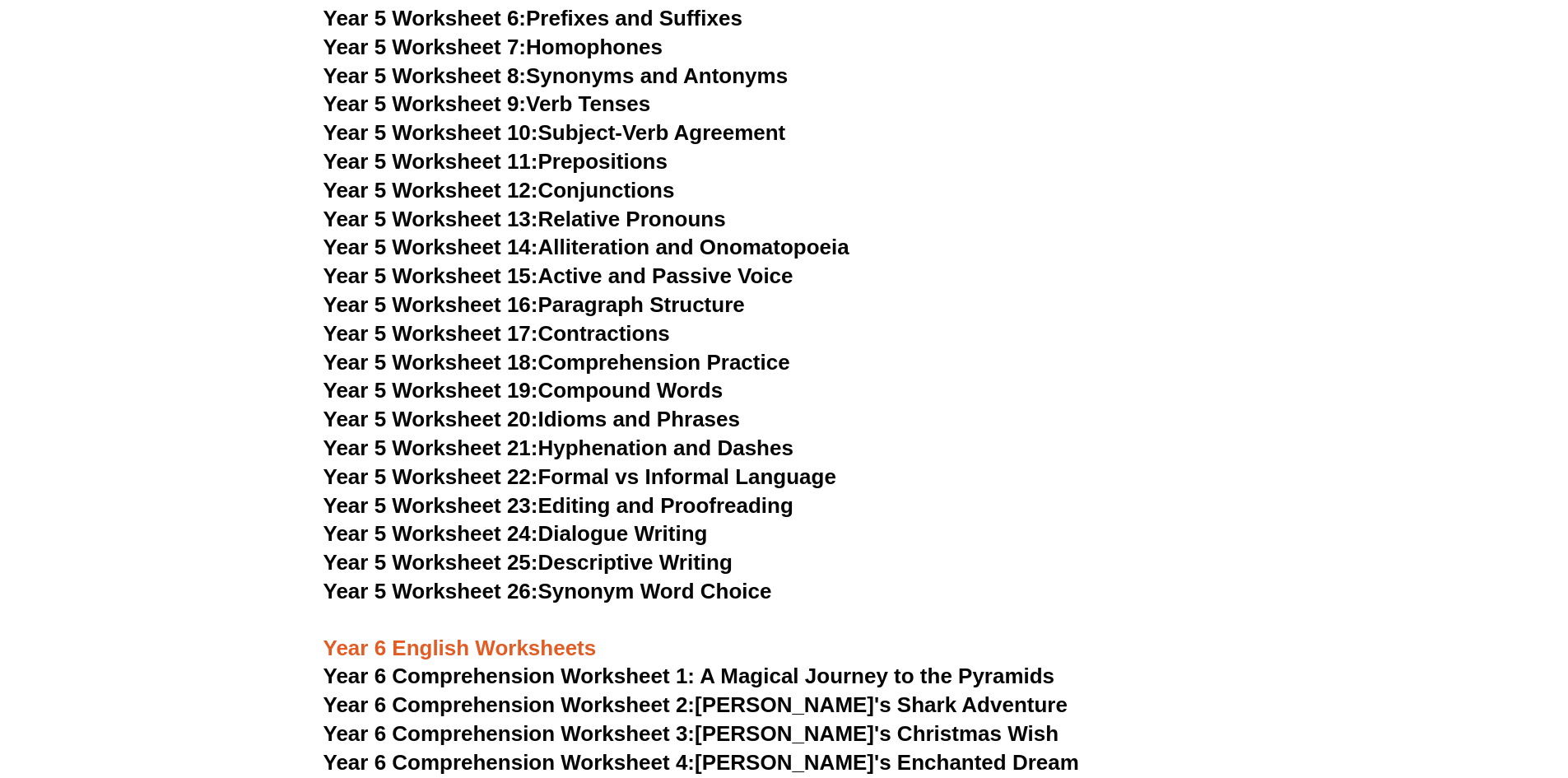
scroll to position [8318, 0]
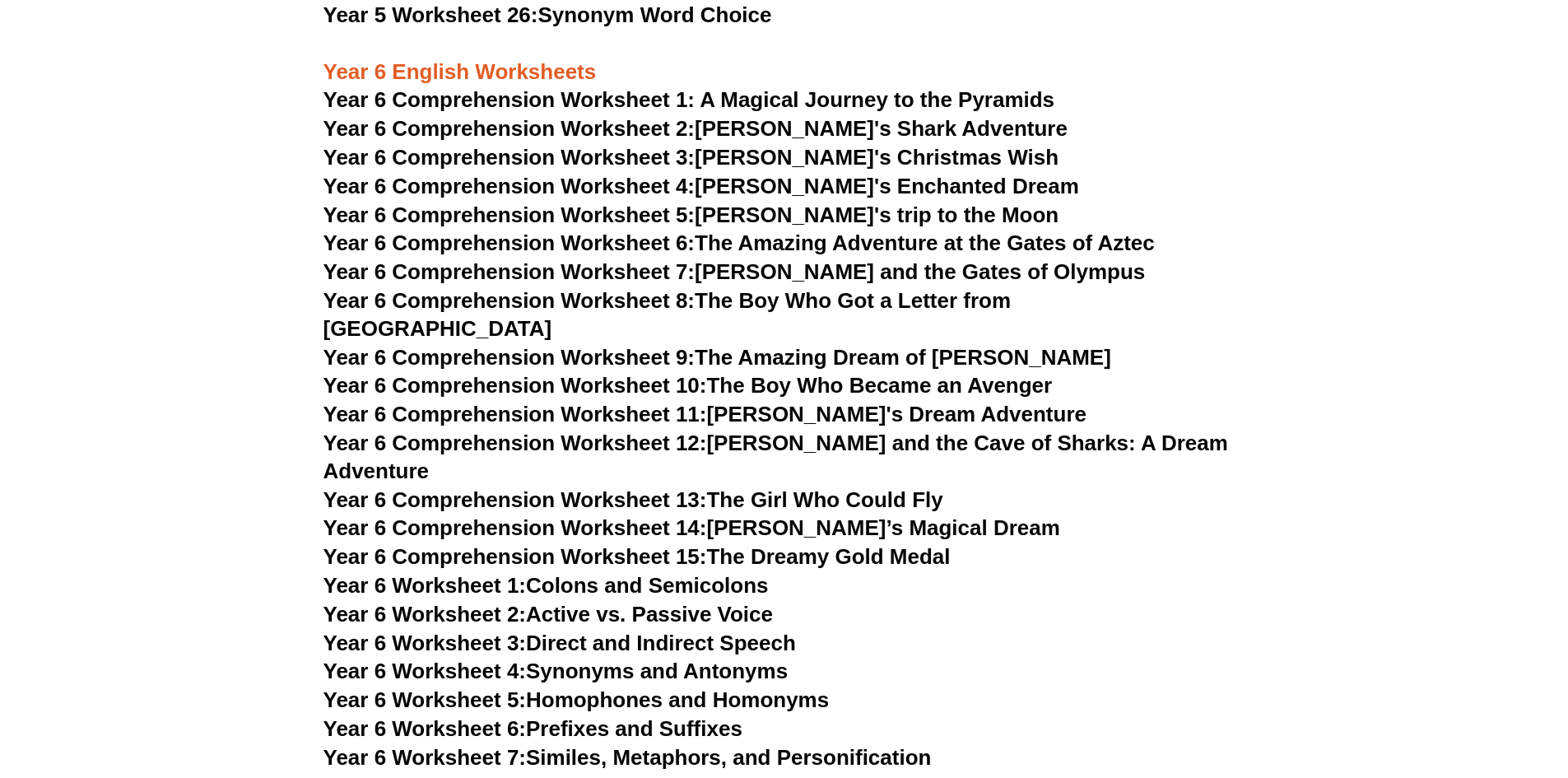
click at [765, 183] on link "Year 6 Comprehension Worksheet 4: Lily's Enchanted Dream" at bounding box center [701, 185] width 755 height 25
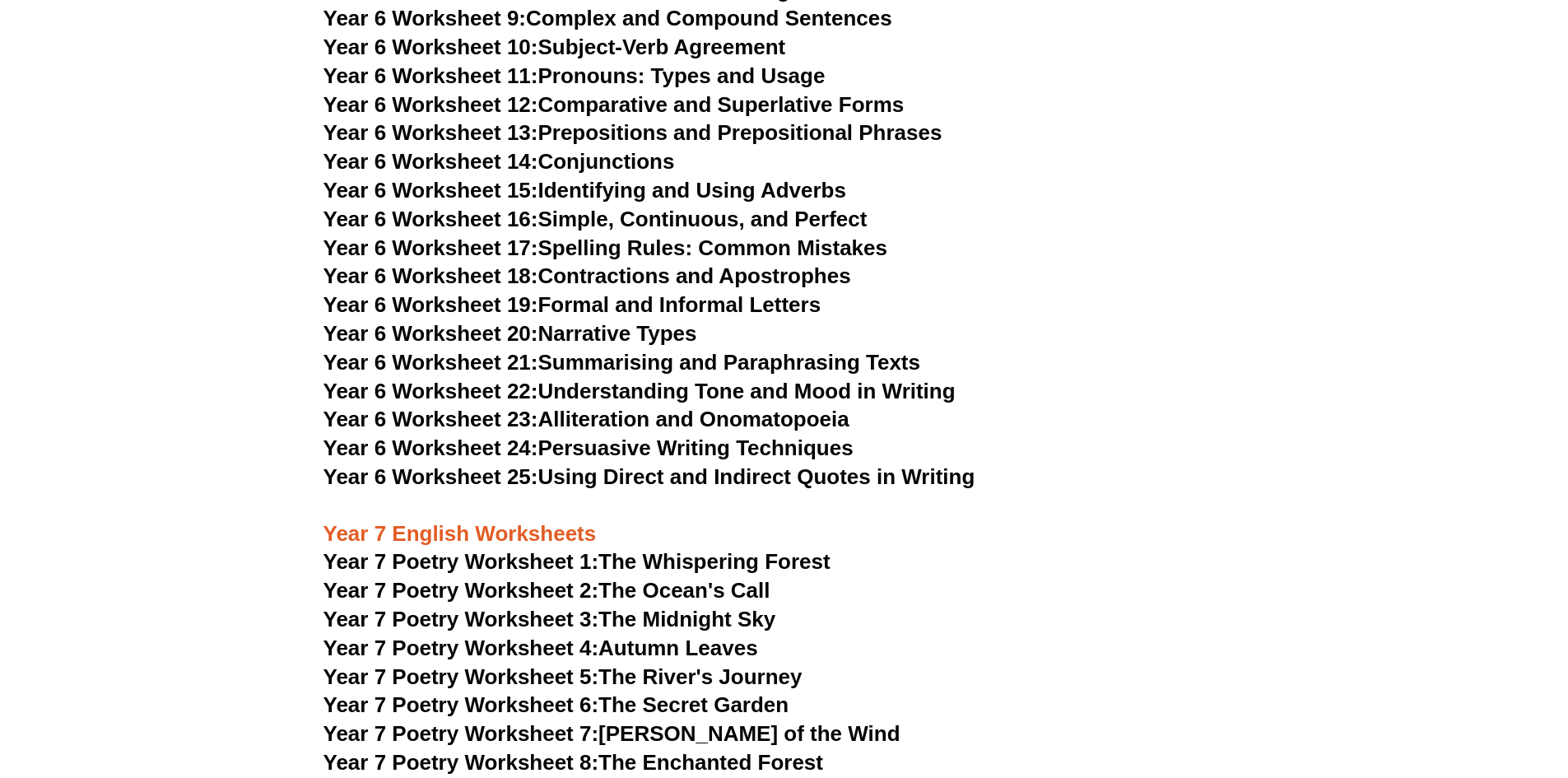
scroll to position [9224, 0]
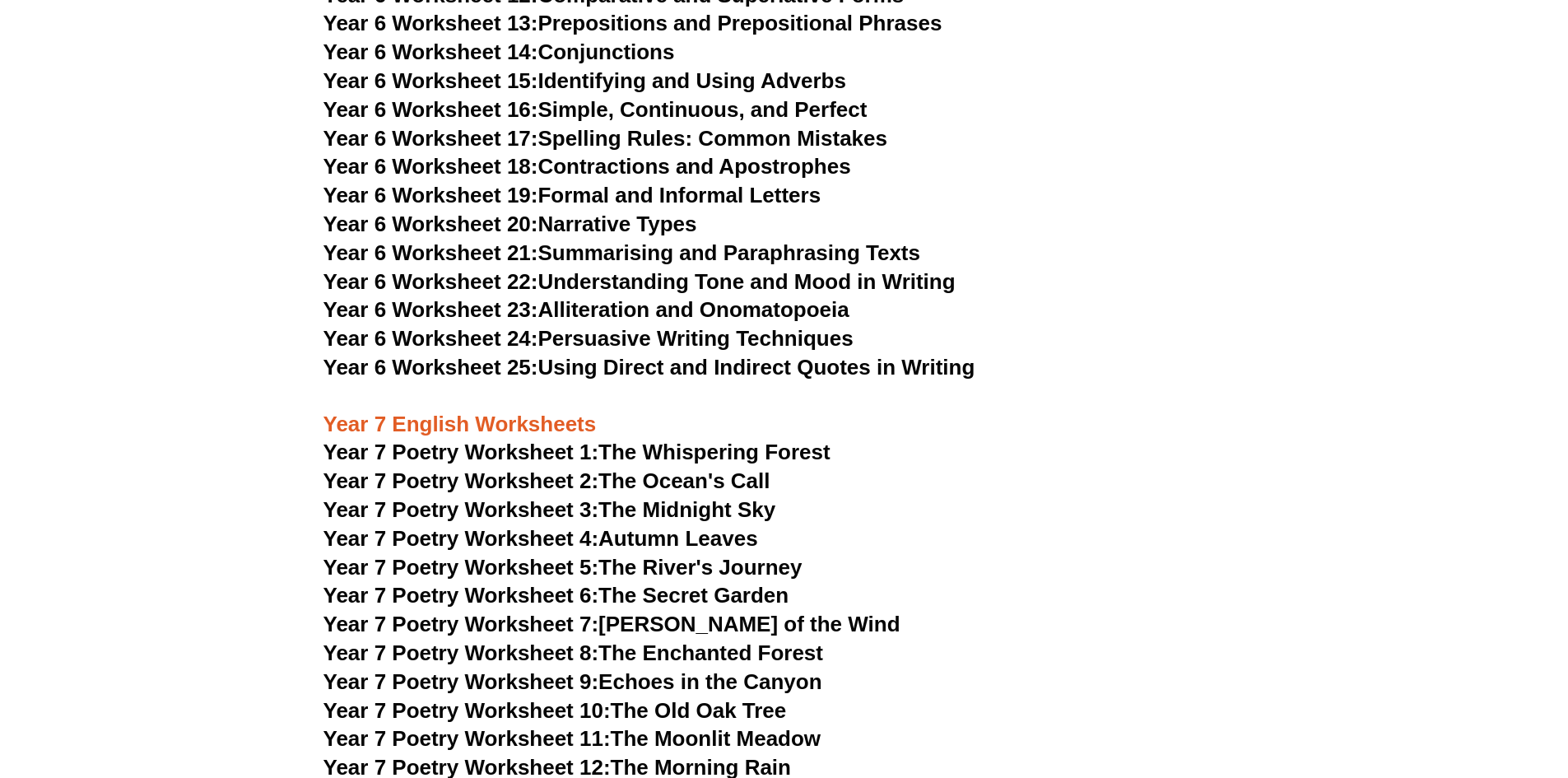
click at [784, 440] on link "Year 7 Poetry Worksheet 1: The Whispering Forest" at bounding box center [576, 452] width 507 height 25
click at [544, 468] on span "Year 7 Poetry Worksheet 2:" at bounding box center [462, 480] width 276 height 25
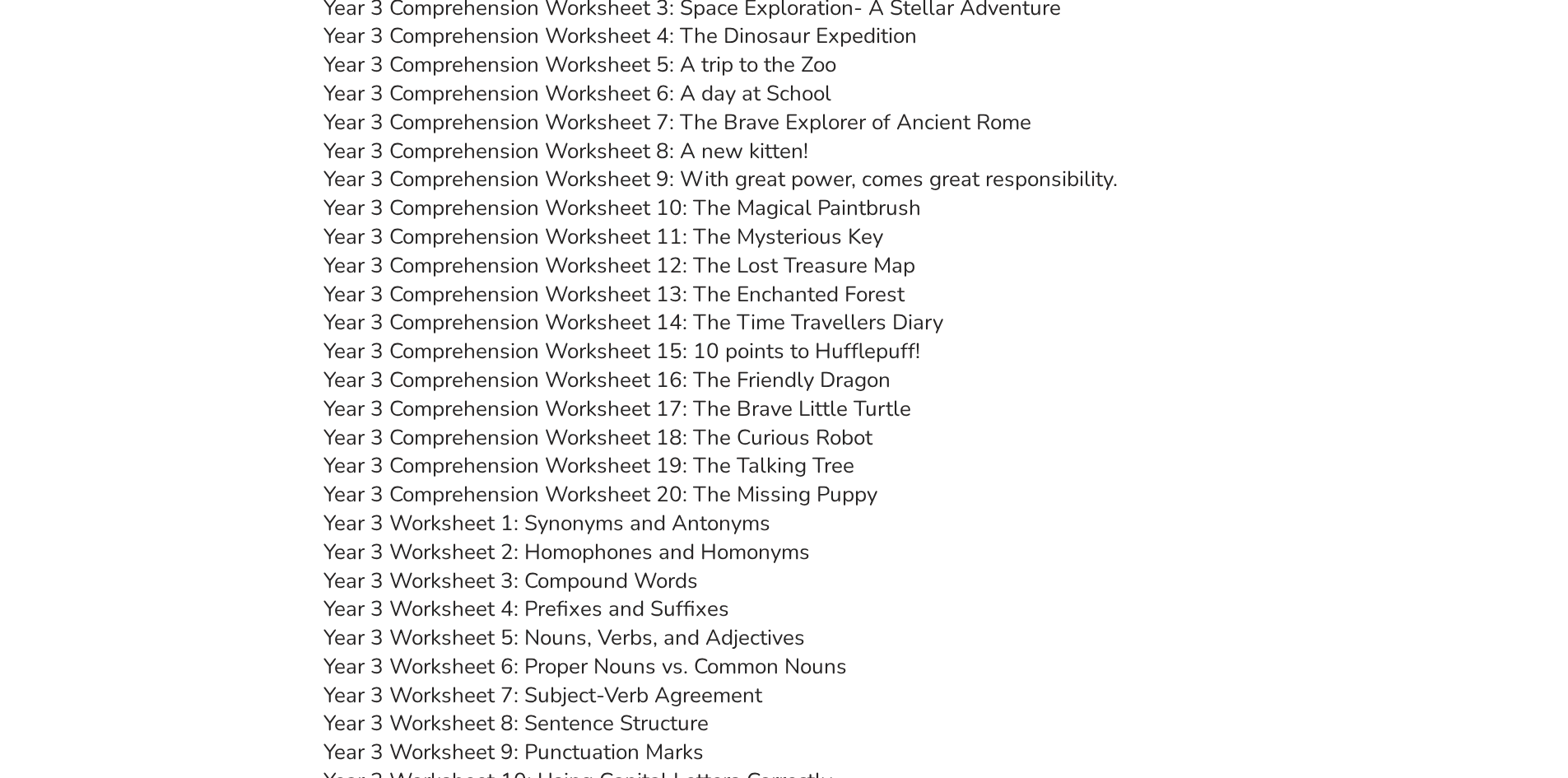
scroll to position [4859, 0]
click at [548, 151] on link "Year 3 Comprehension Worksheet 8: A new kitten!" at bounding box center [565, 151] width 485 height 29
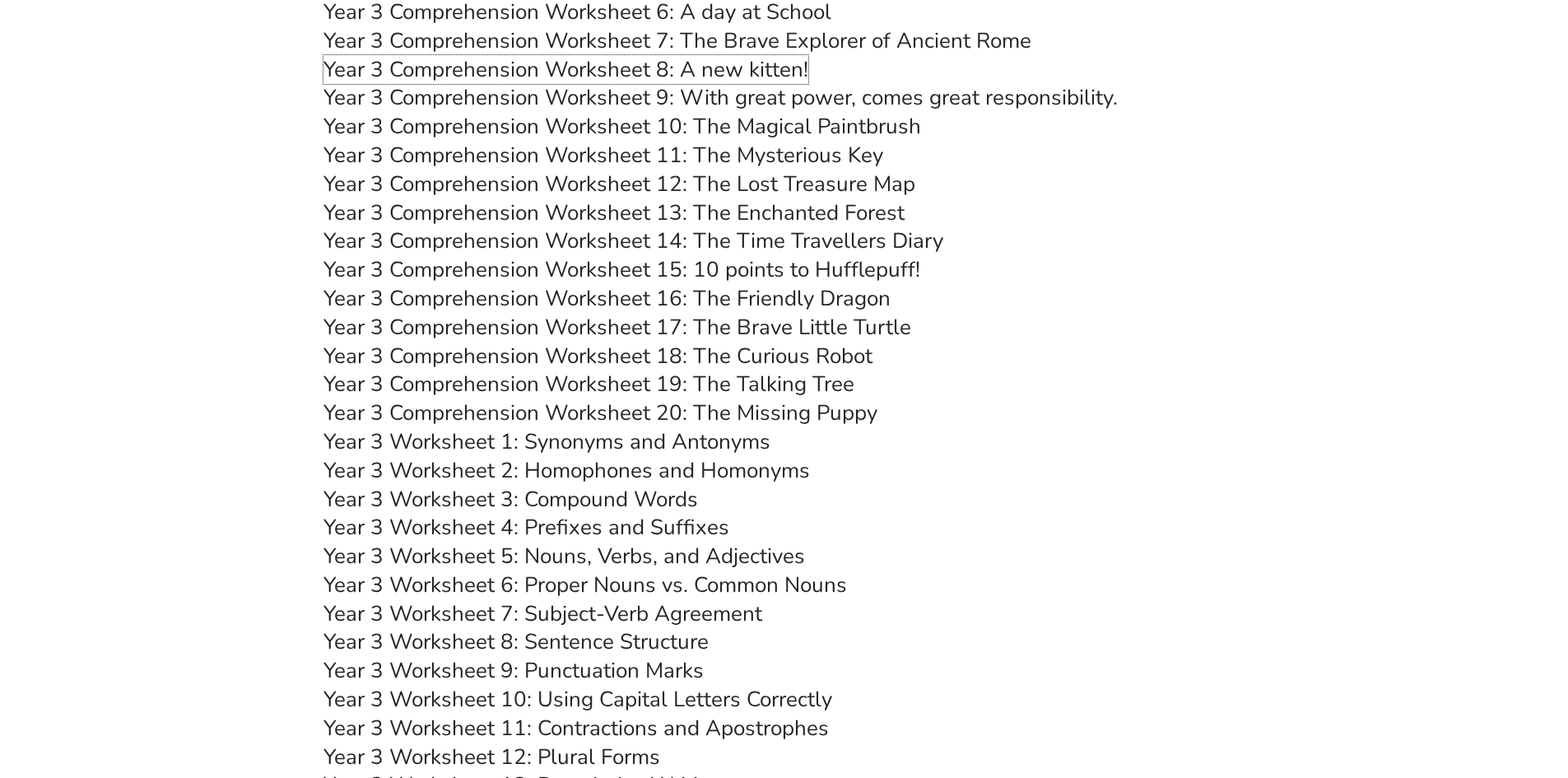
scroll to position [4530, 0]
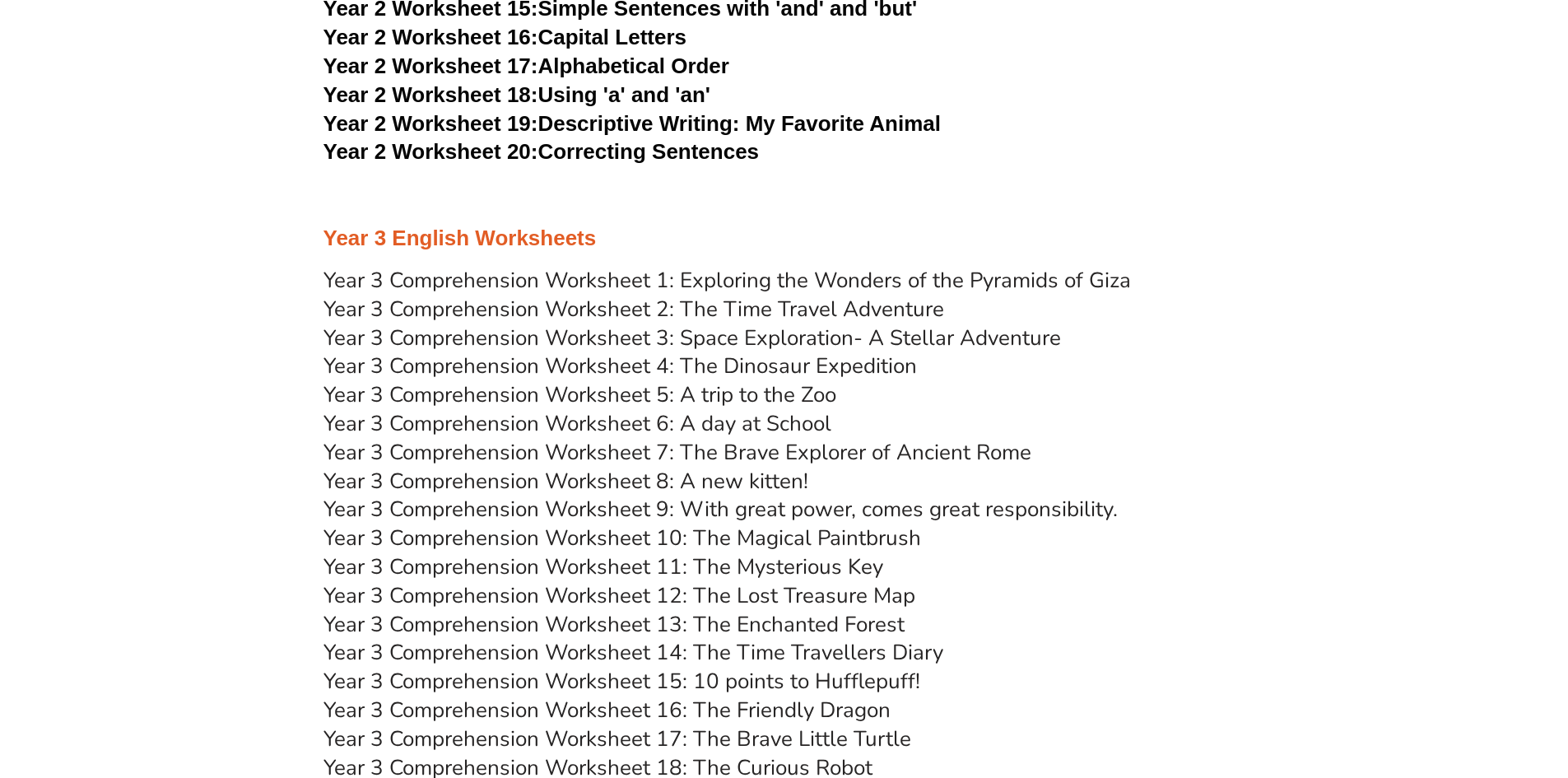
click at [434, 233] on h3 "Year 3 English Worksheets" at bounding box center [784, 238] width 922 height 28
click at [424, 235] on h3 "Year 3 English Worksheets" at bounding box center [784, 238] width 922 height 28
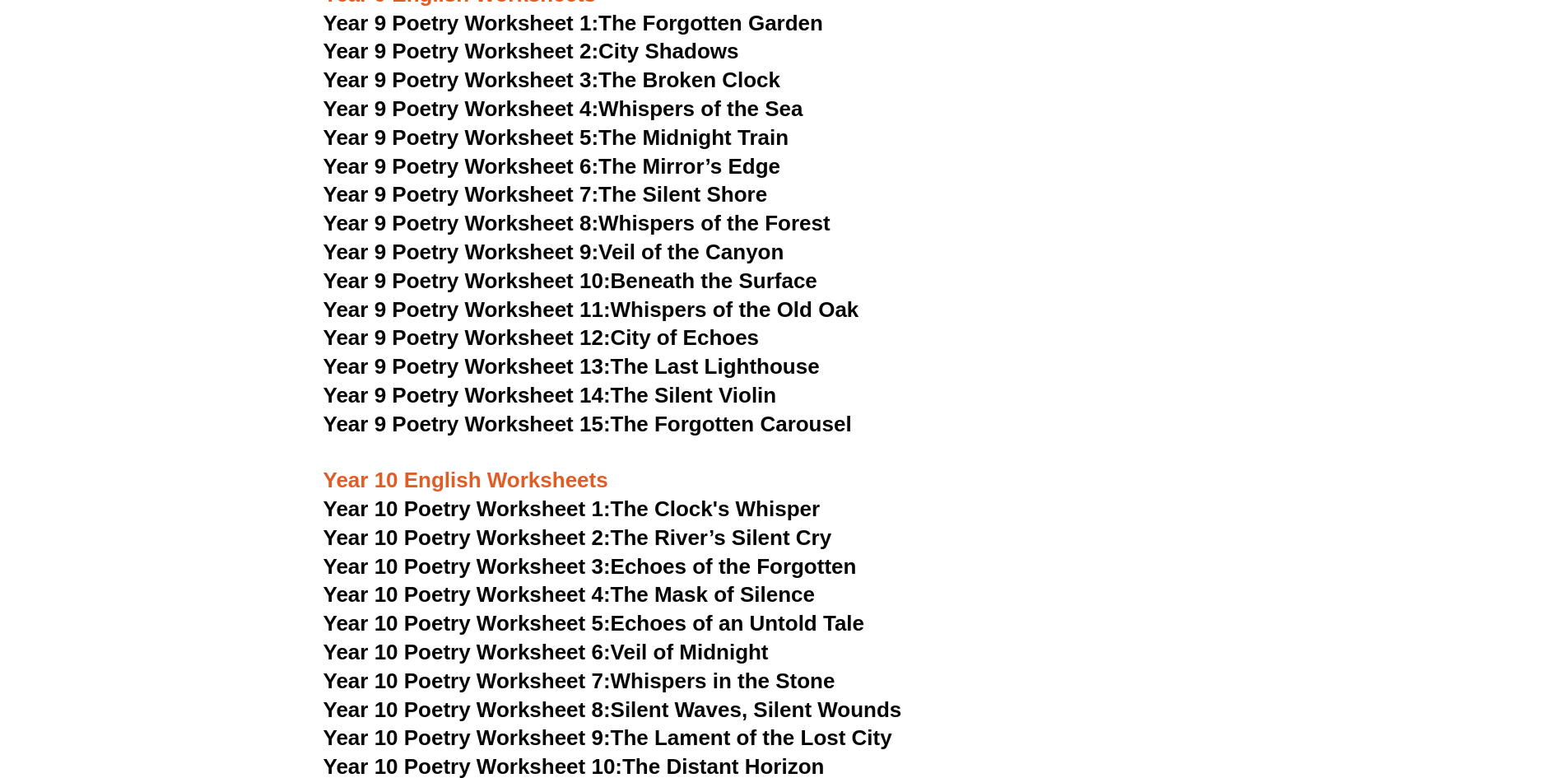
scroll to position [10888, 0]
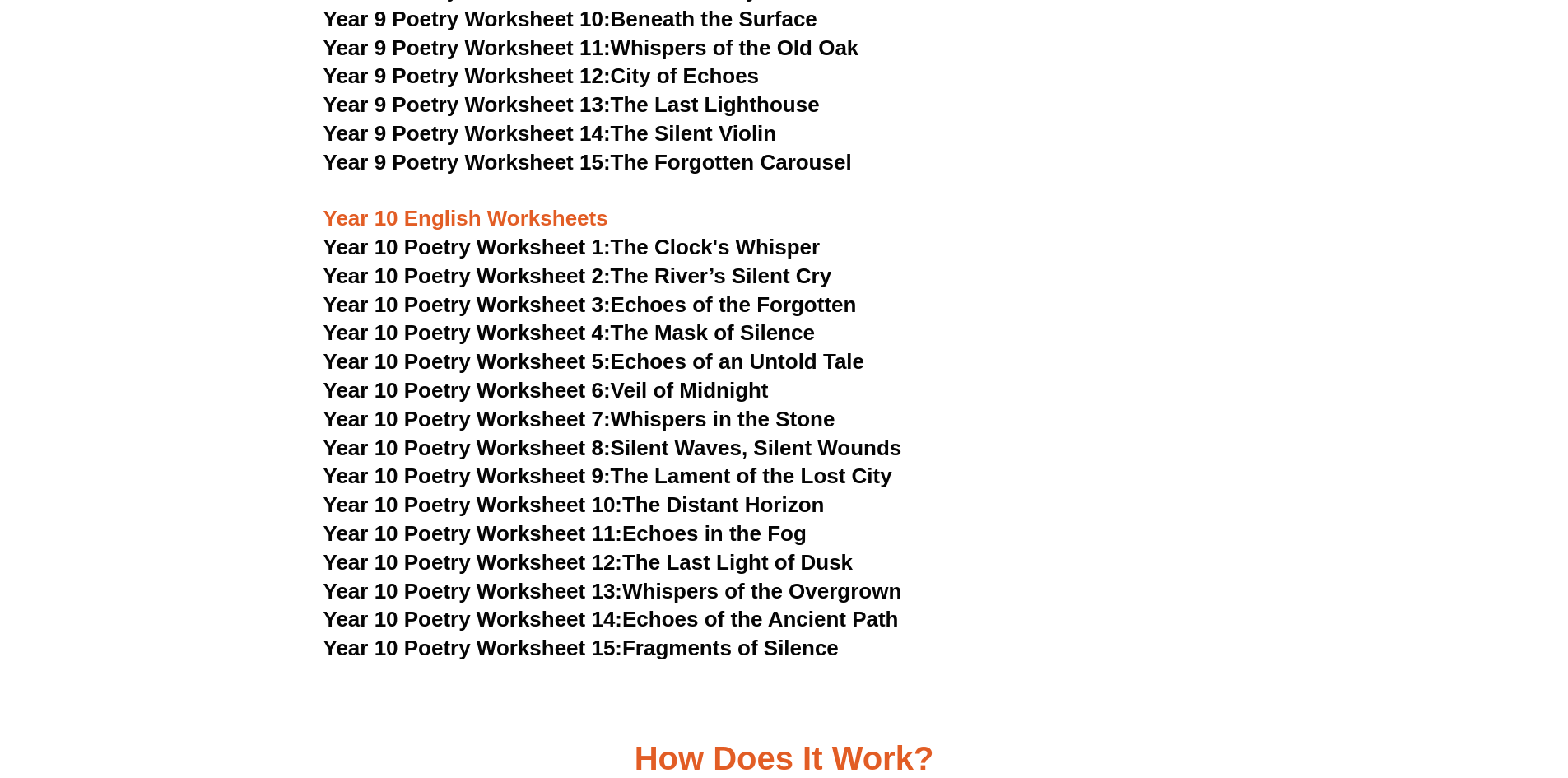
click at [498, 407] on span "Year 10 Poetry Worksheet 7:" at bounding box center [467, 419] width 287 height 25
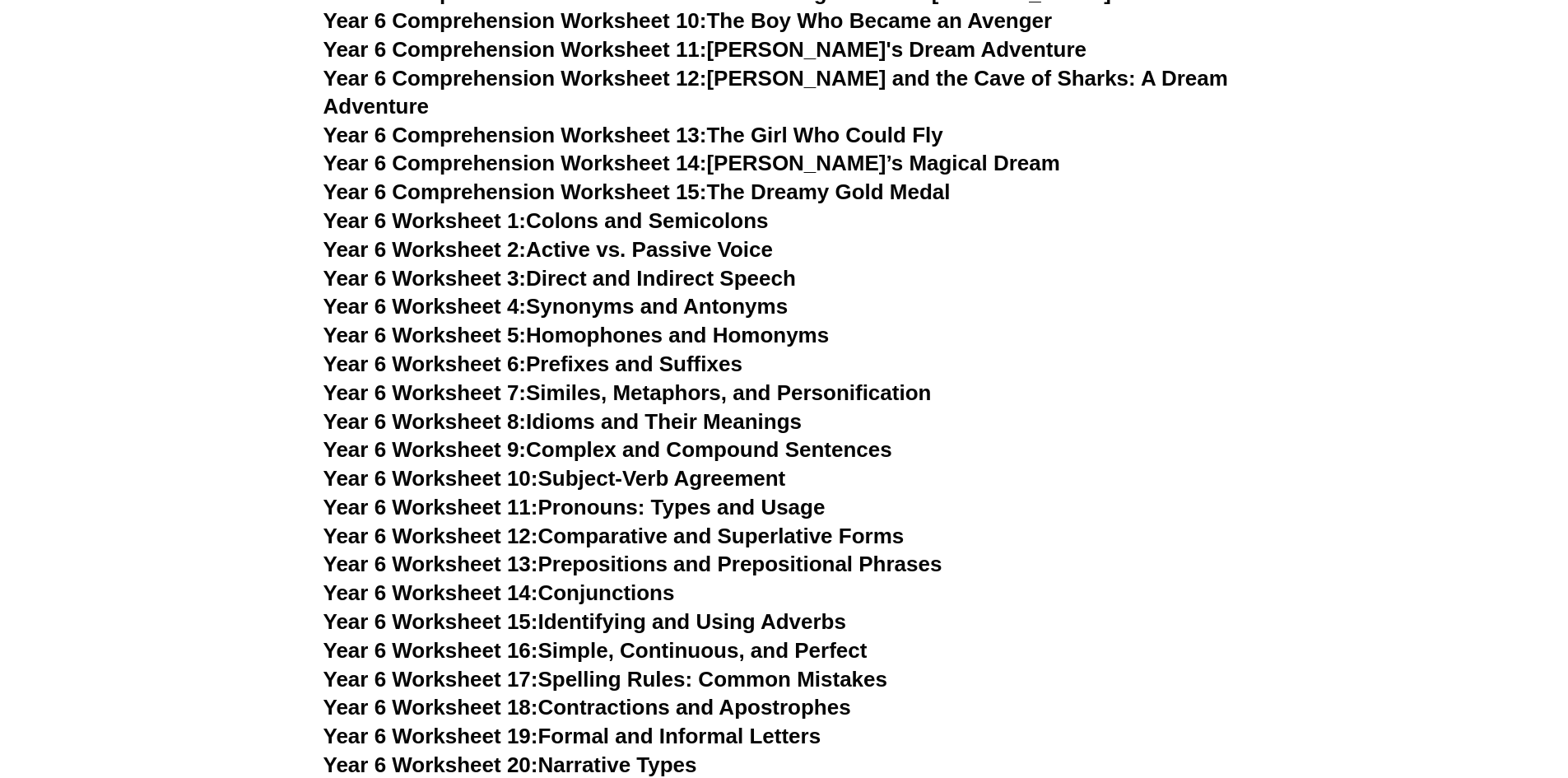
scroll to position [8665, 0]
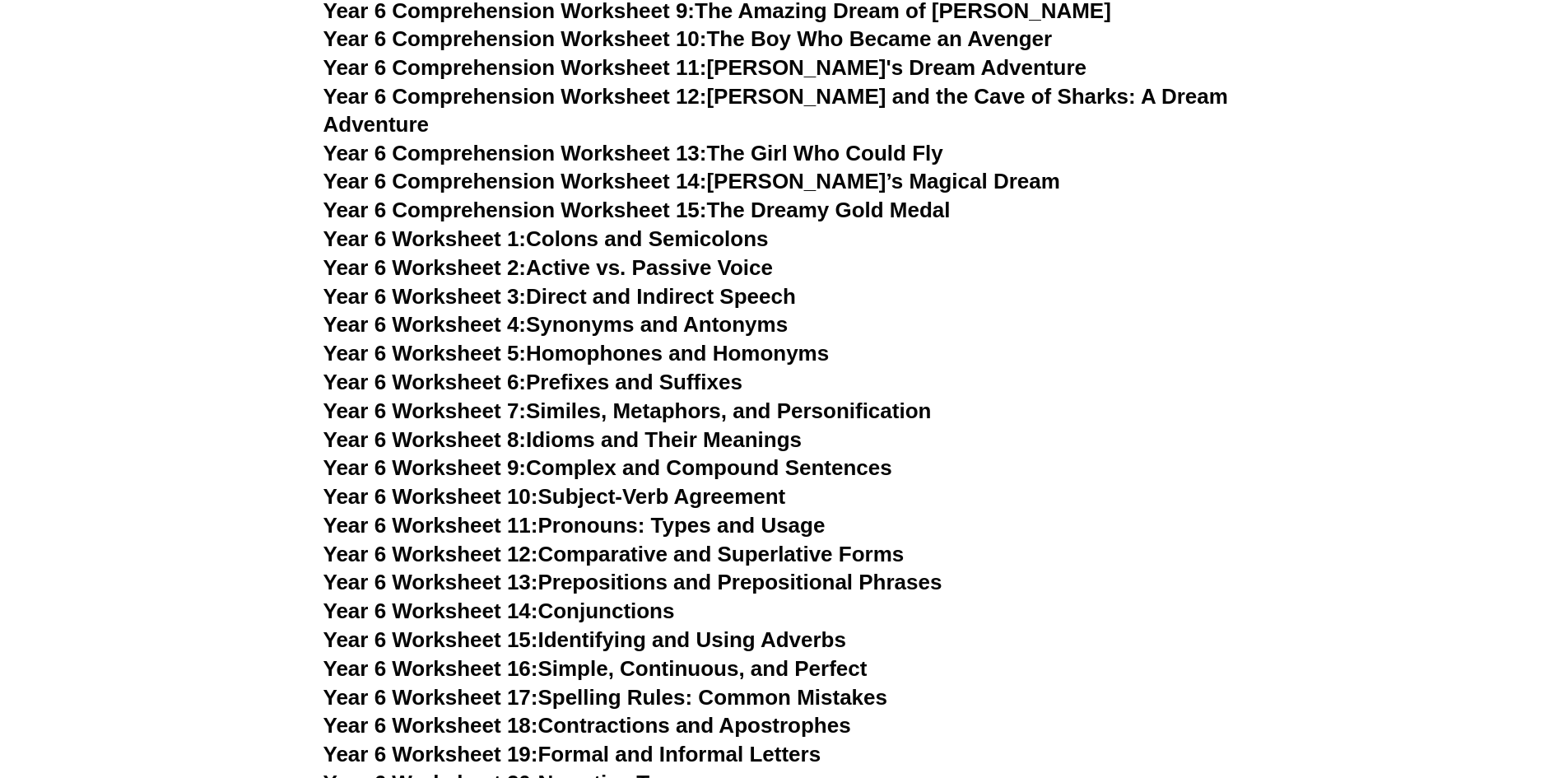
click at [667, 226] on link "Year 6 Worksheet 1: Colons and Semicolons" at bounding box center [546, 238] width 445 height 25
click at [693, 284] on link "Year 6 Worksheet 3: Direct and Indirect Speech" at bounding box center [560, 296] width 473 height 25
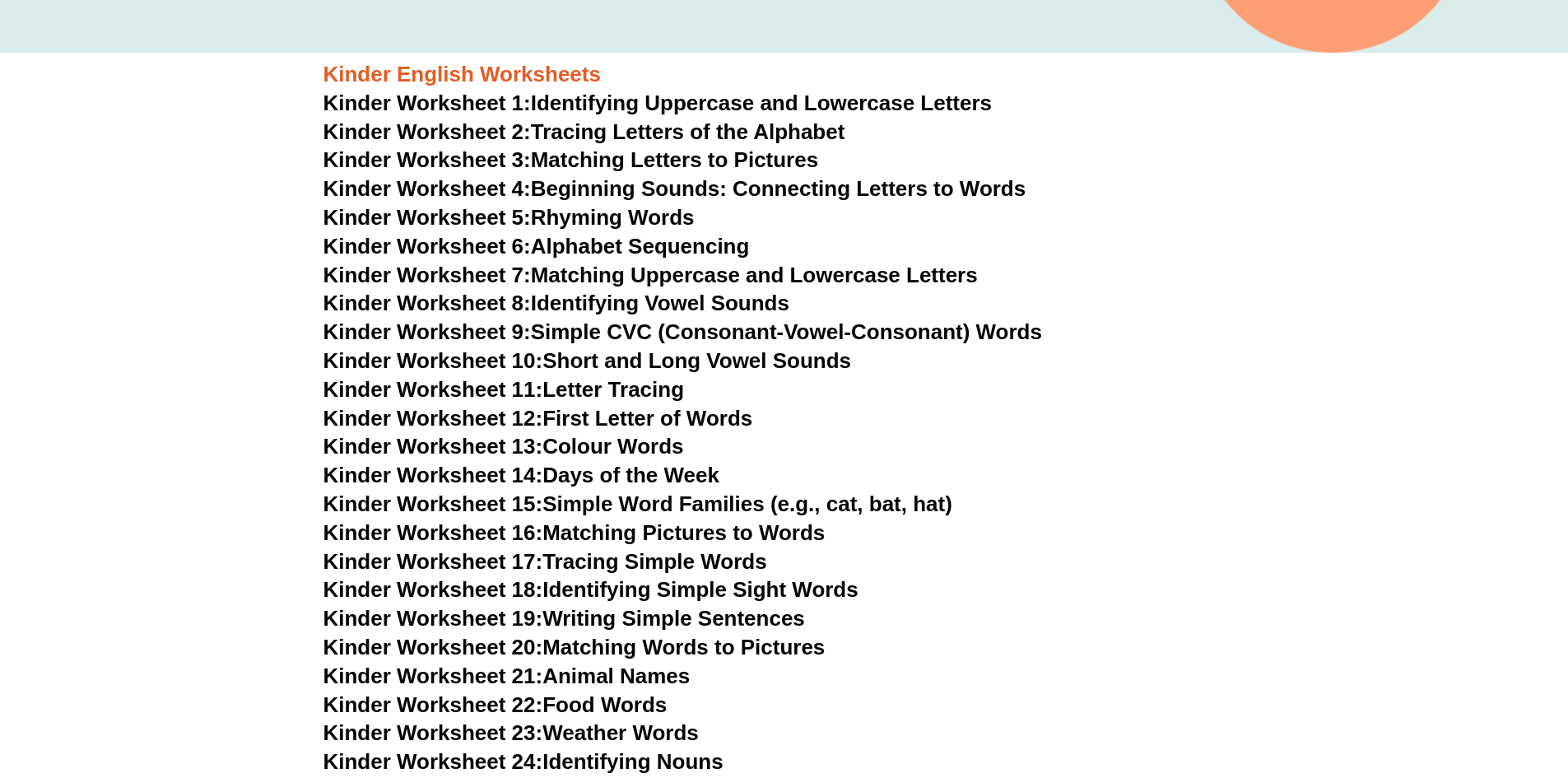
scroll to position [133, 0]
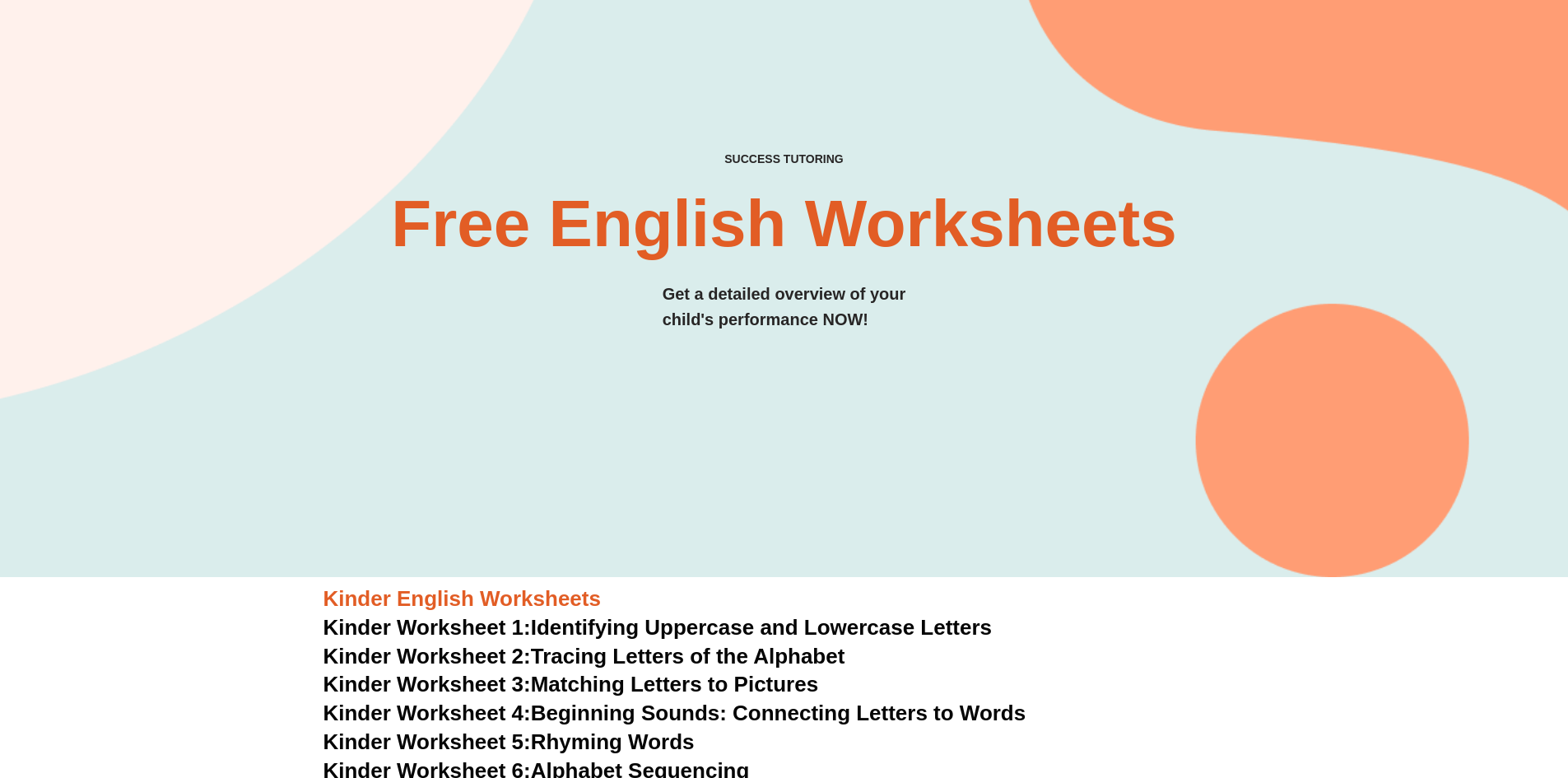
click at [744, 202] on h2 "Free English Worksheets​" at bounding box center [784, 223] width 869 height 66
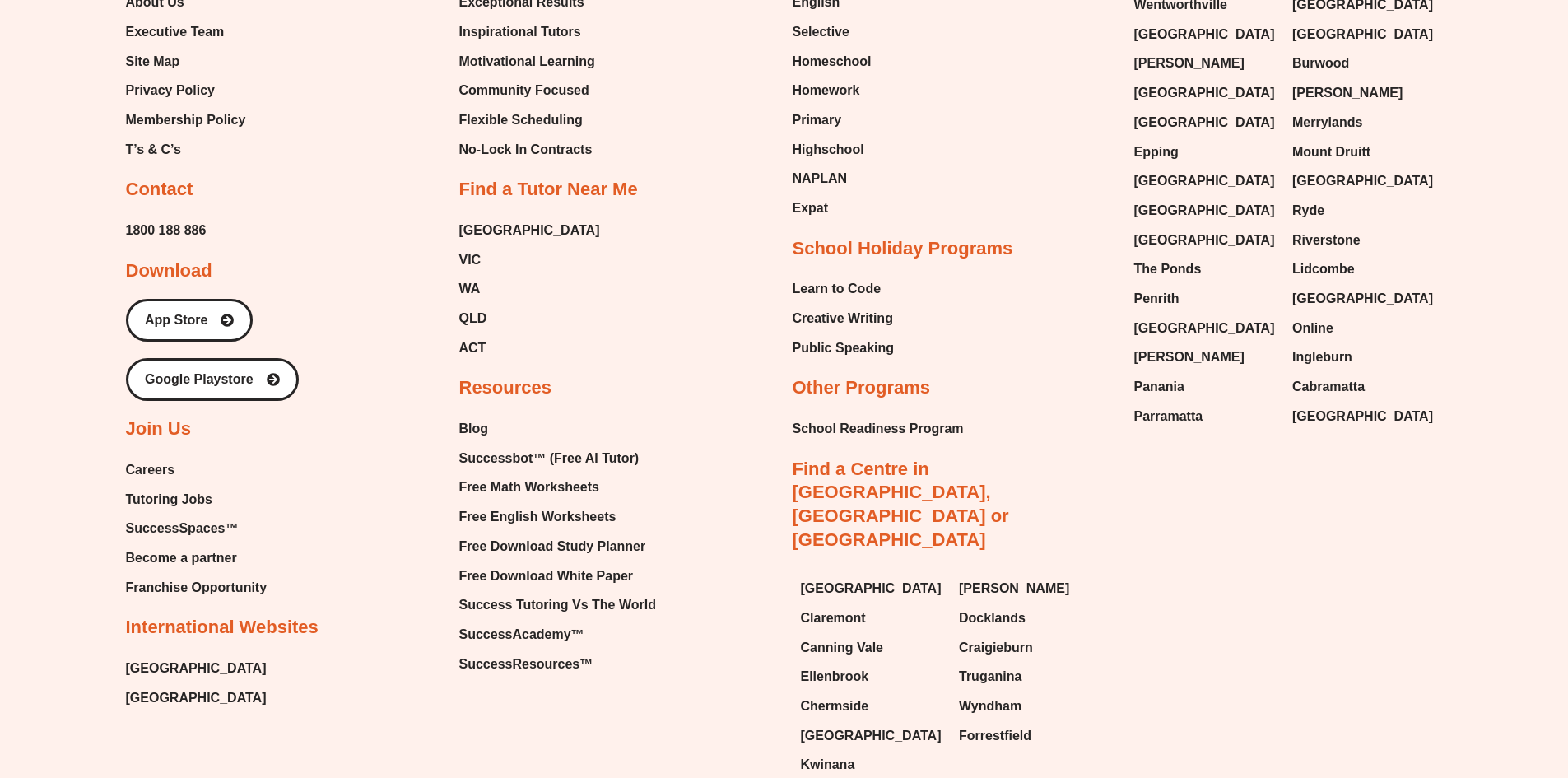
scroll to position [7329, 0]
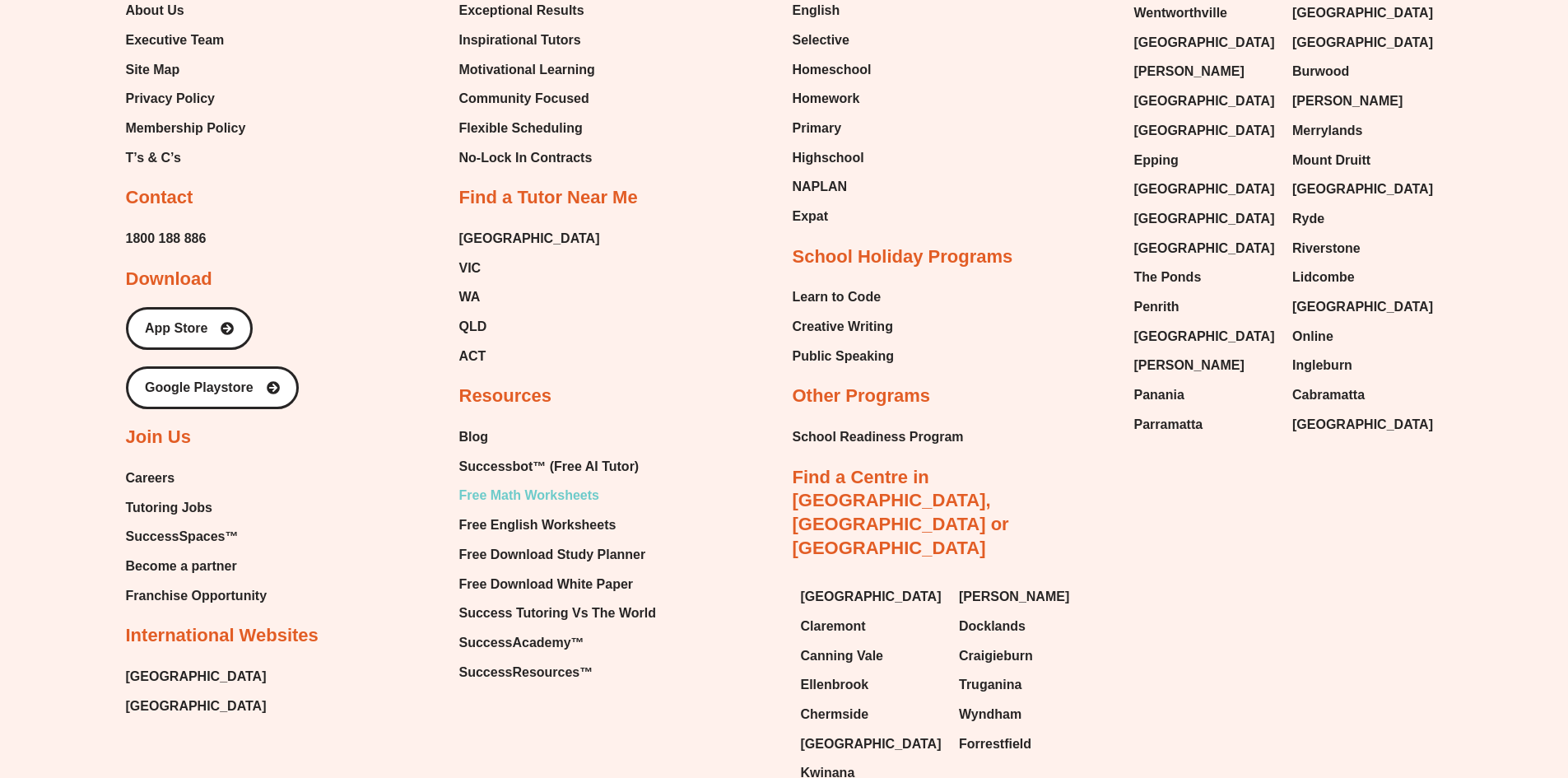
click at [545, 483] on span "Free Math Worksheets" at bounding box center [529, 495] width 140 height 25
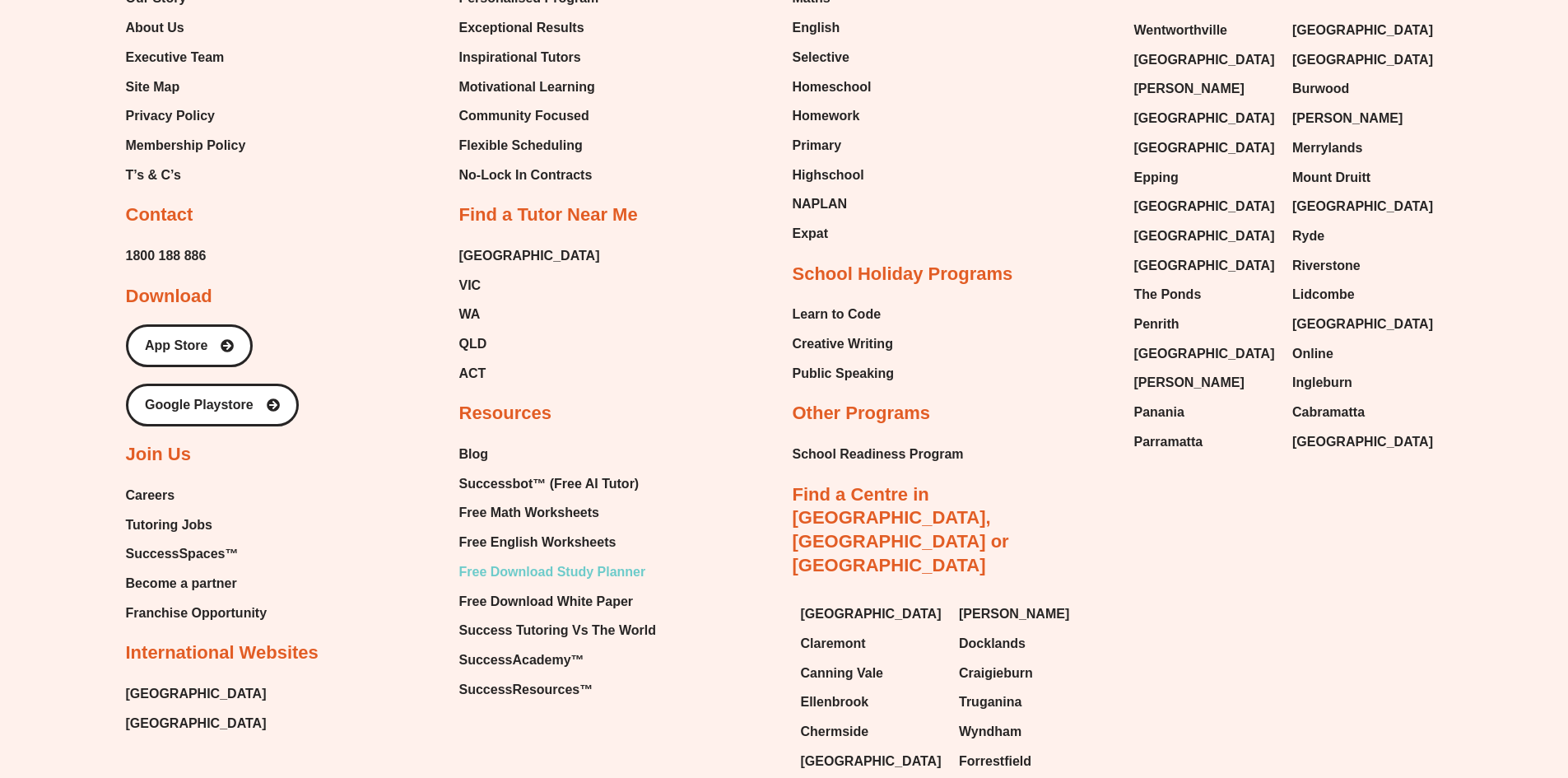
click at [525, 560] on span "Free Download Study Planner" at bounding box center [553, 572] width 187 height 25
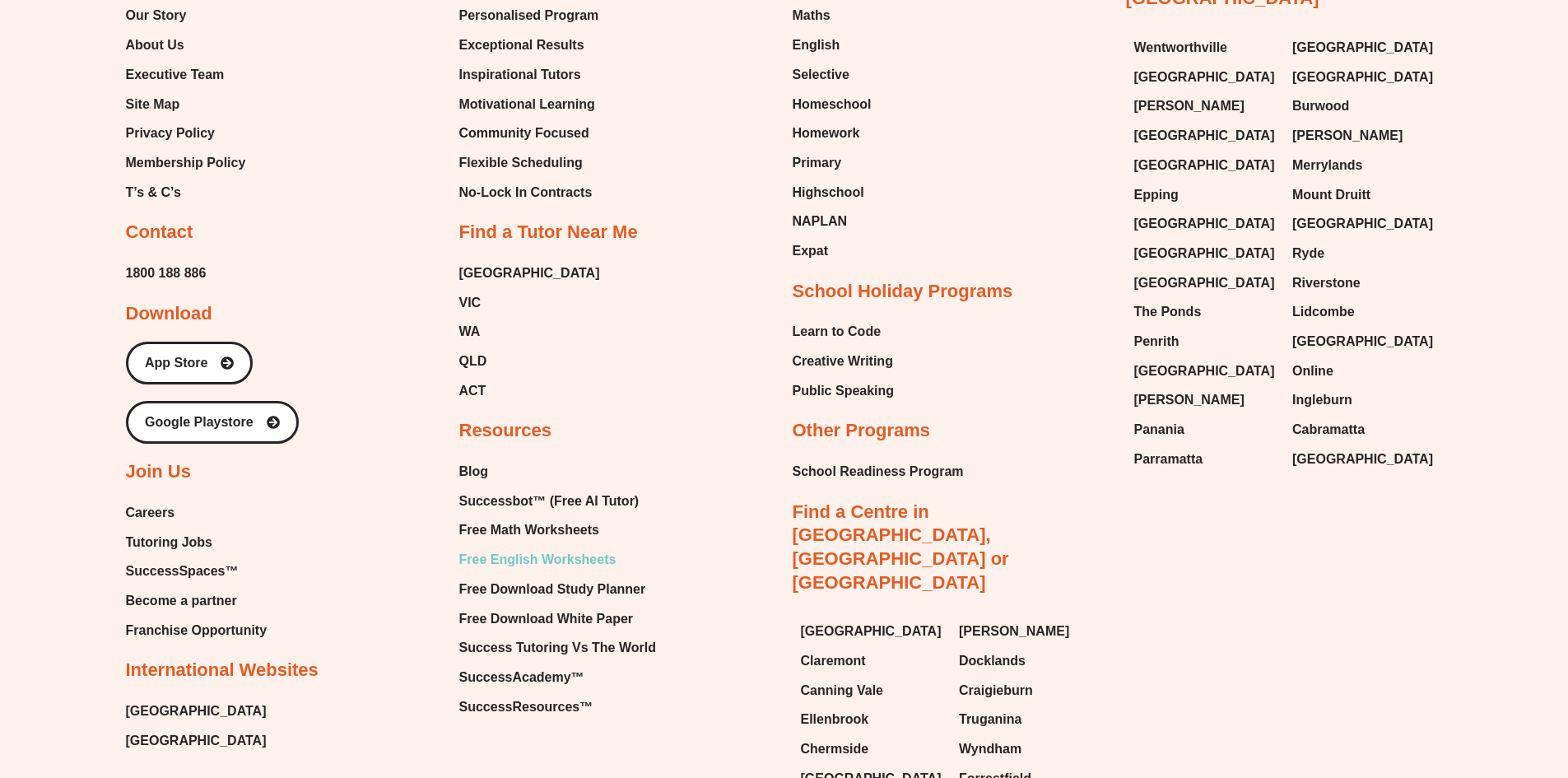
click at [540, 548] on span "Free English Worksheets" at bounding box center [538, 560] width 158 height 25
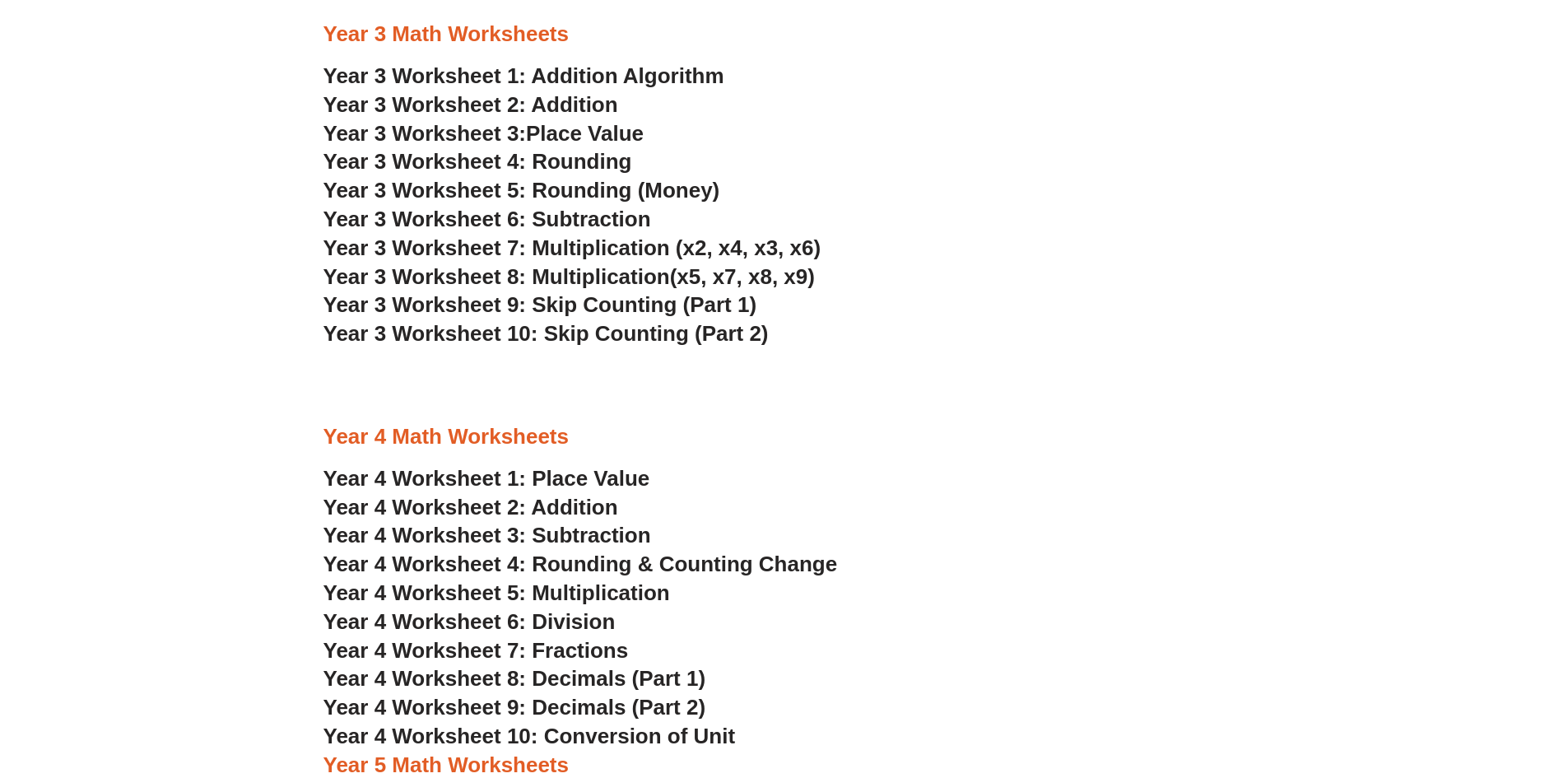
scroll to position [2219, 0]
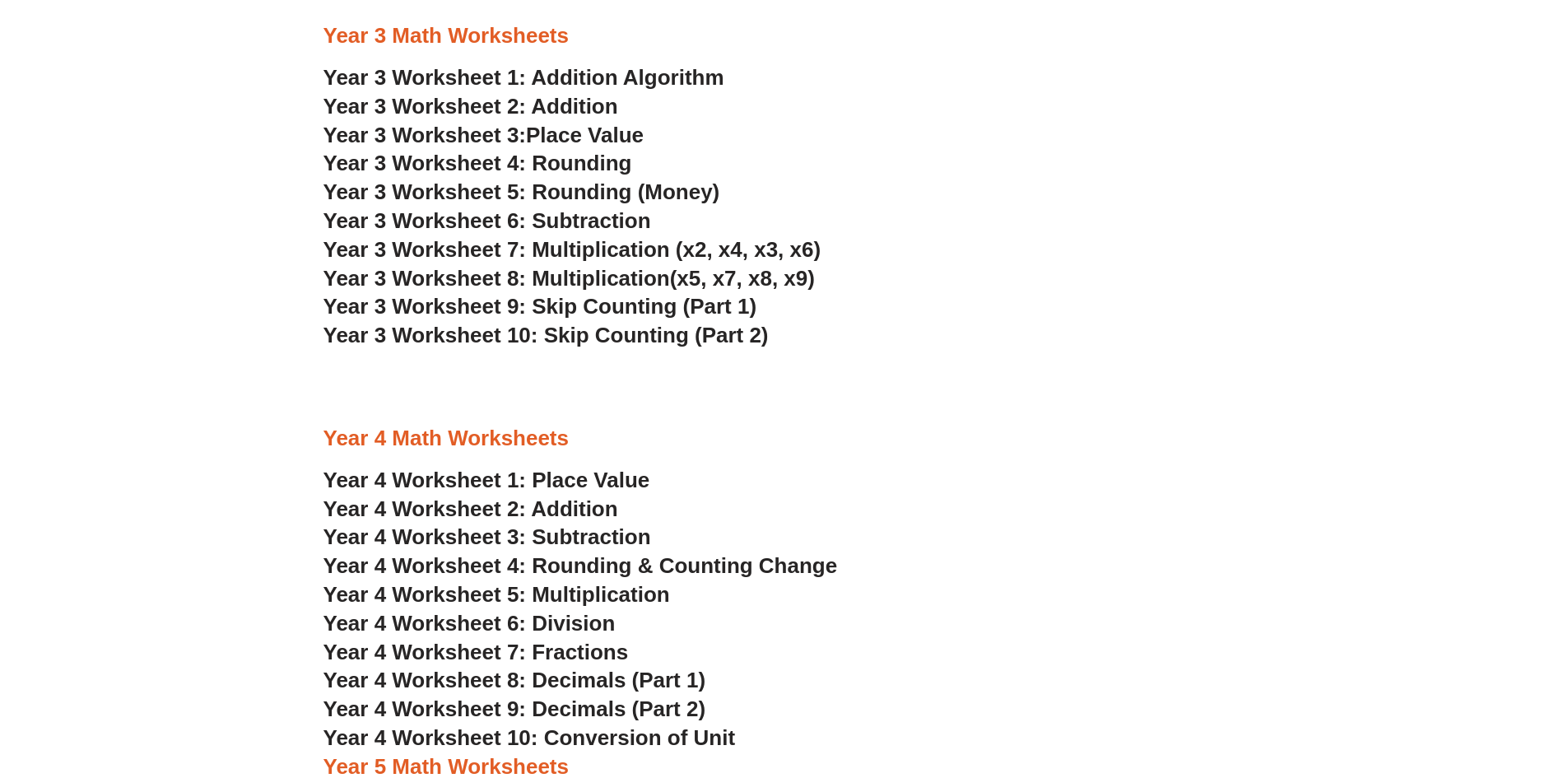
click at [503, 249] on span "Year 3 Worksheet 7: Multiplication (x2, x4, x3, x6)" at bounding box center [572, 249] width 498 height 25
click at [529, 329] on span "Year 3 Worksheet 10: Skip Counting (Part 2)" at bounding box center [546, 335] width 445 height 25
click at [497, 531] on span "Year 4 Worksheet 3: Subtraction" at bounding box center [487, 537] width 327 height 25
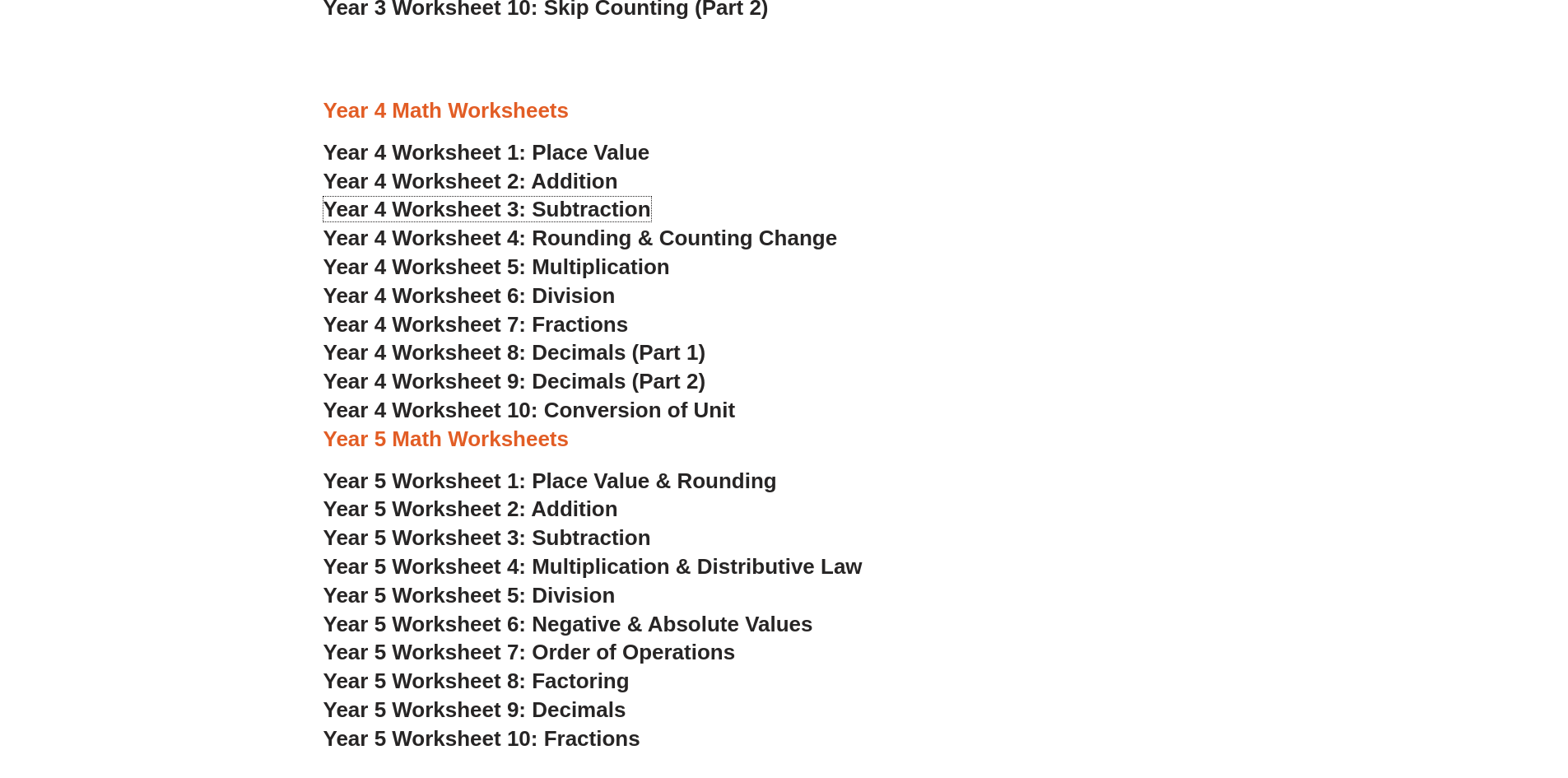
scroll to position [2549, 0]
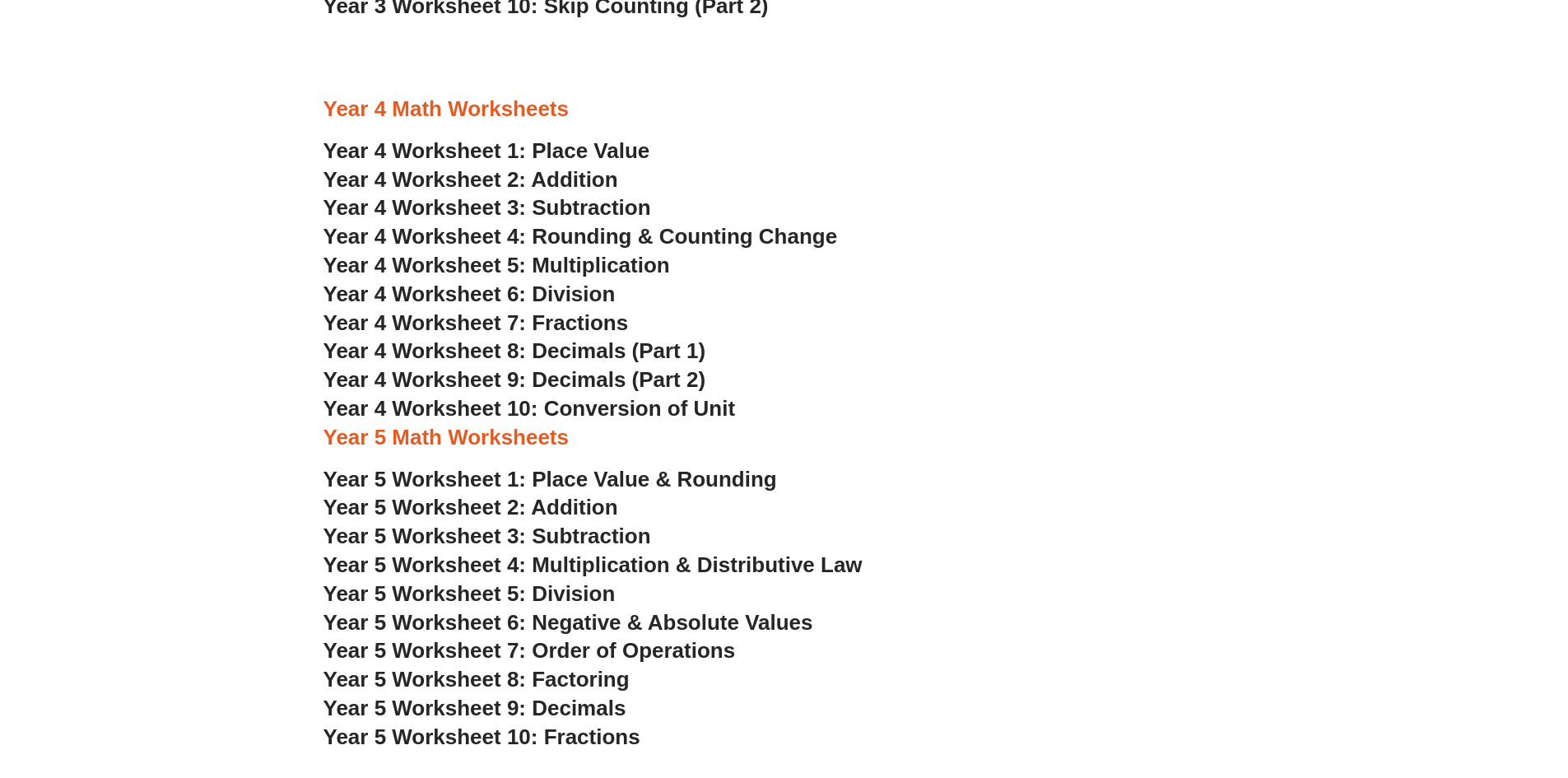
click at [497, 599] on span "Year 5 Worksheet 5: Division" at bounding box center [469, 593] width 292 height 25
click at [500, 512] on span "Year 5 Worksheet 2: Addition" at bounding box center [471, 507] width 295 height 25
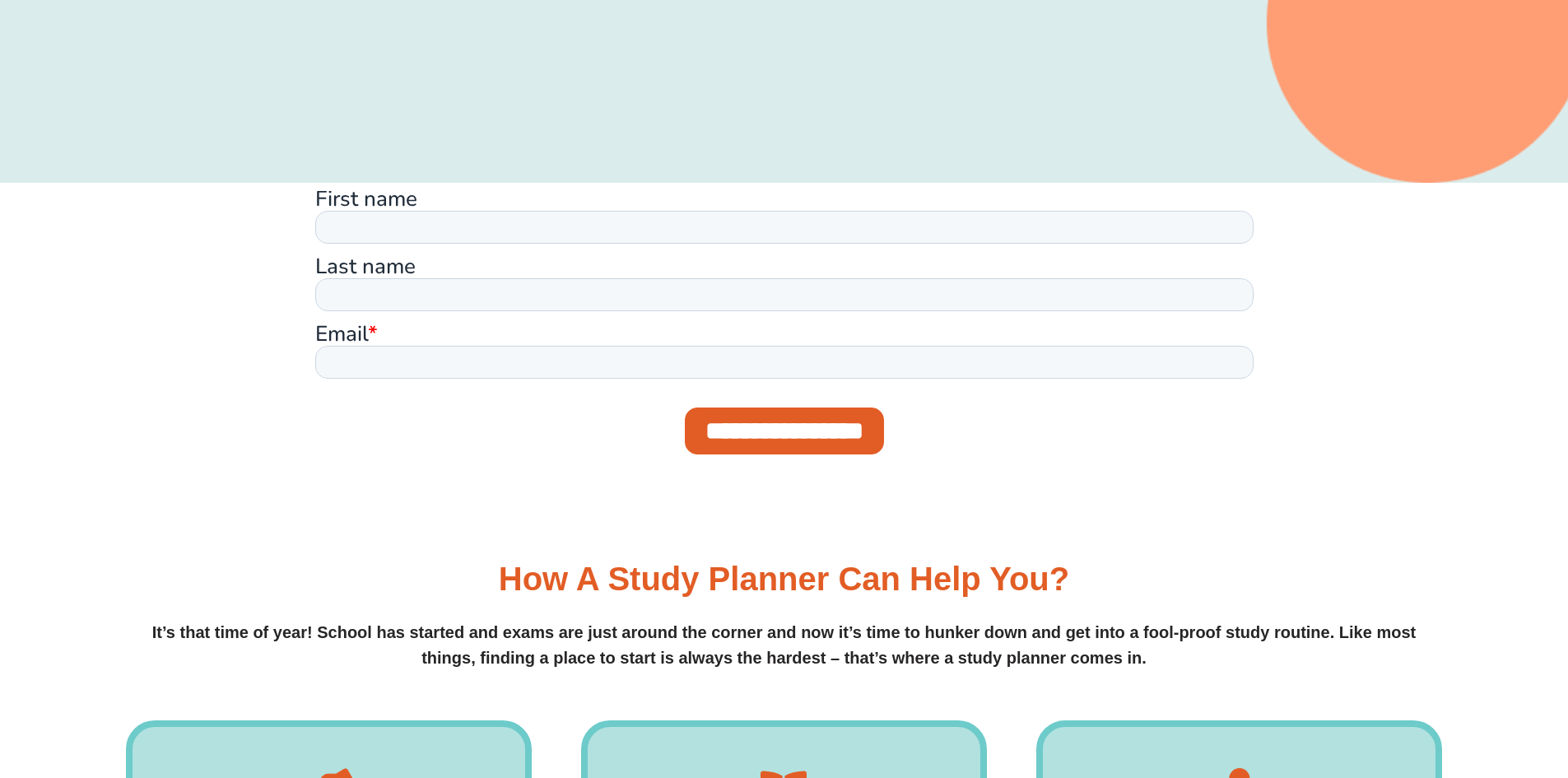
scroll to position [1071, 0]
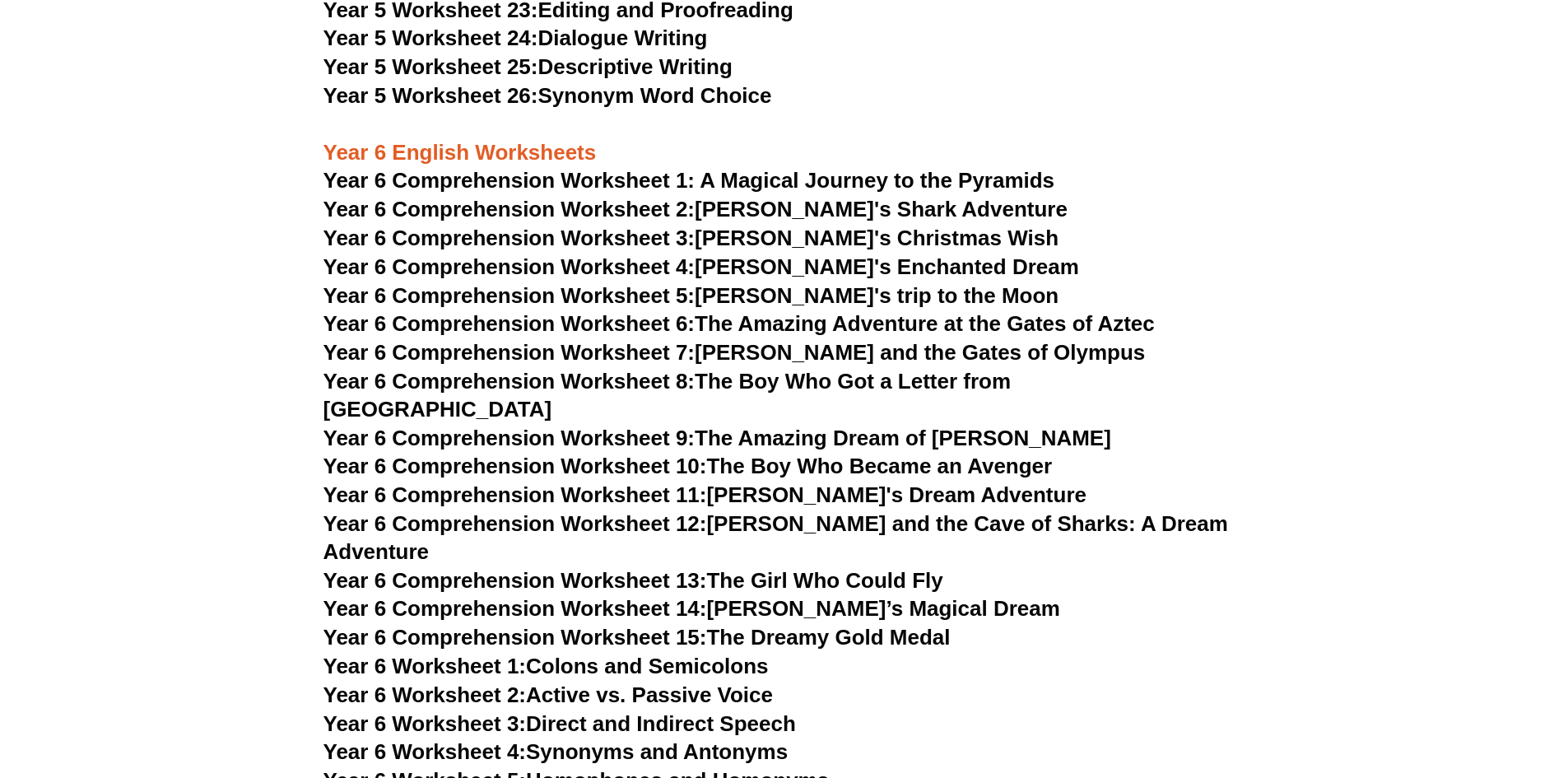
scroll to position [8235, 0]
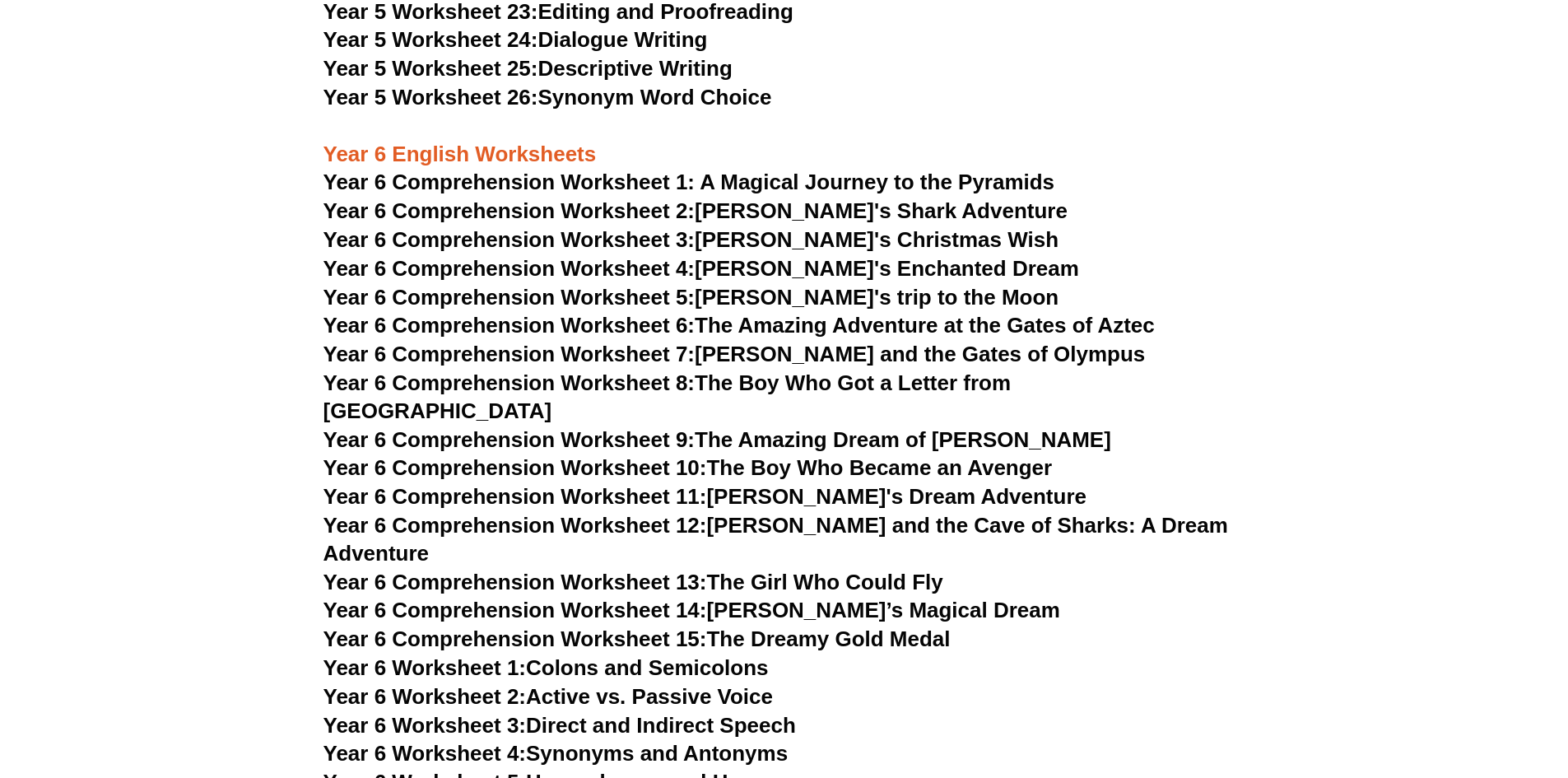
click at [651, 201] on span "Year 6 Comprehension Worksheet 2:" at bounding box center [509, 210] width 372 height 25
click at [462, 184] on span "Year 6 Comprehension Worksheet 1: A Magical Journey to the Pyramids" at bounding box center [689, 182] width 732 height 25
